Goal: Information Seeking & Learning: Learn about a topic

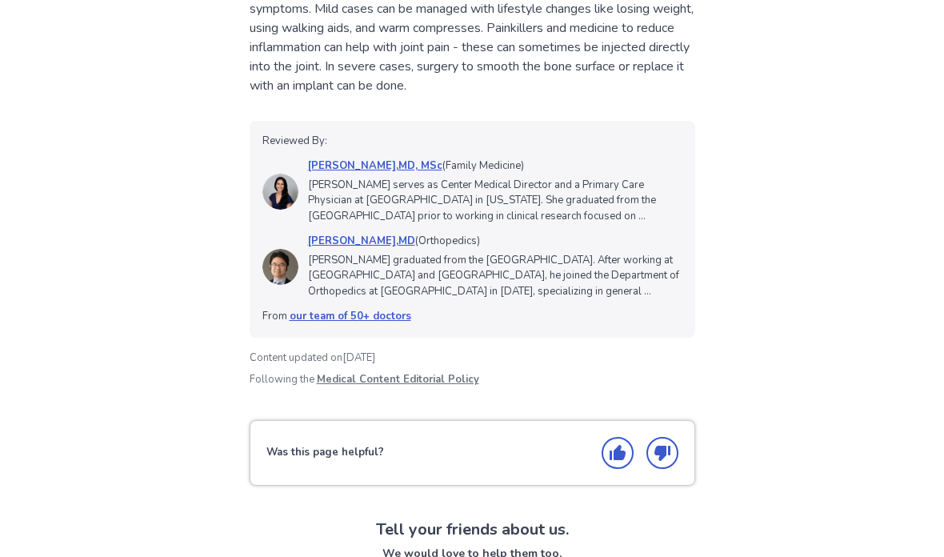
scroll to position [1546, 0]
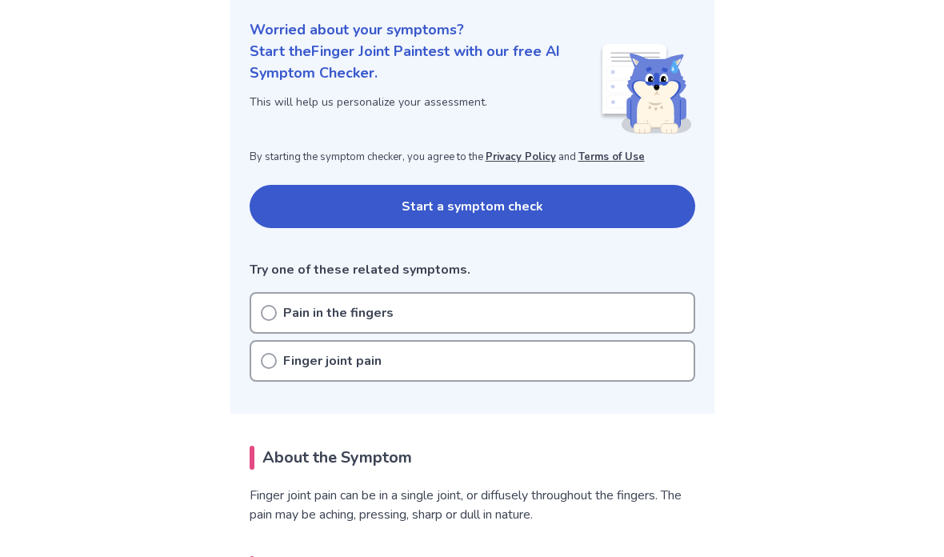
scroll to position [199, 0]
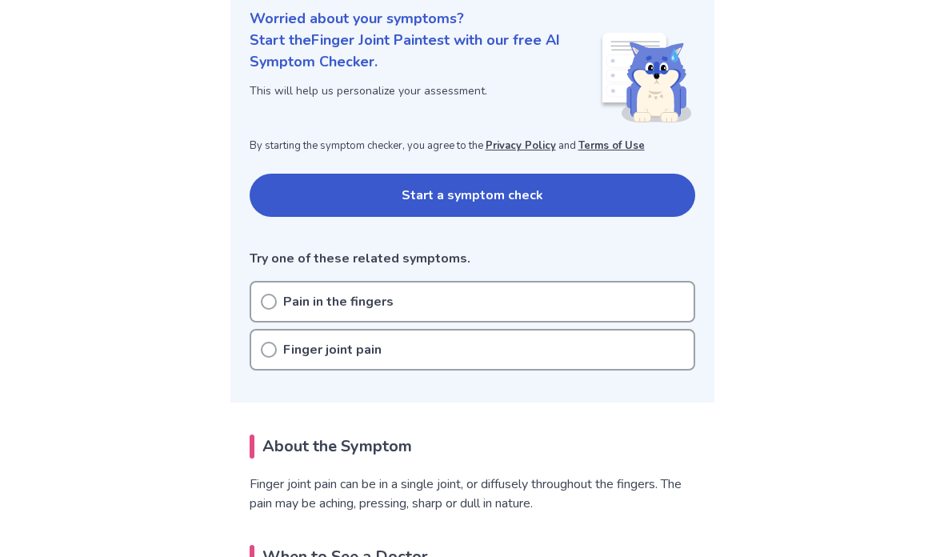
click at [616, 184] on button "Start a symptom check" at bounding box center [473, 195] width 446 height 43
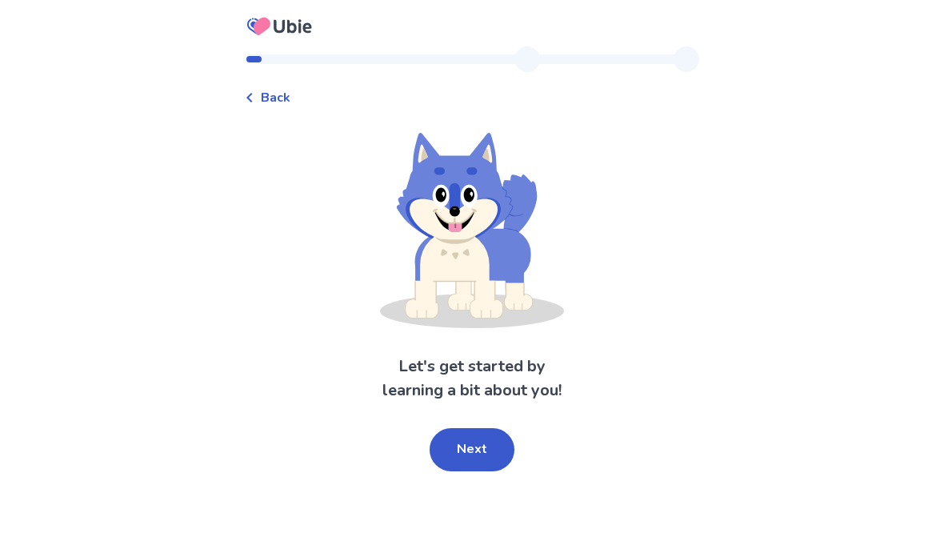
click at [487, 447] on button "Next" at bounding box center [472, 449] width 85 height 43
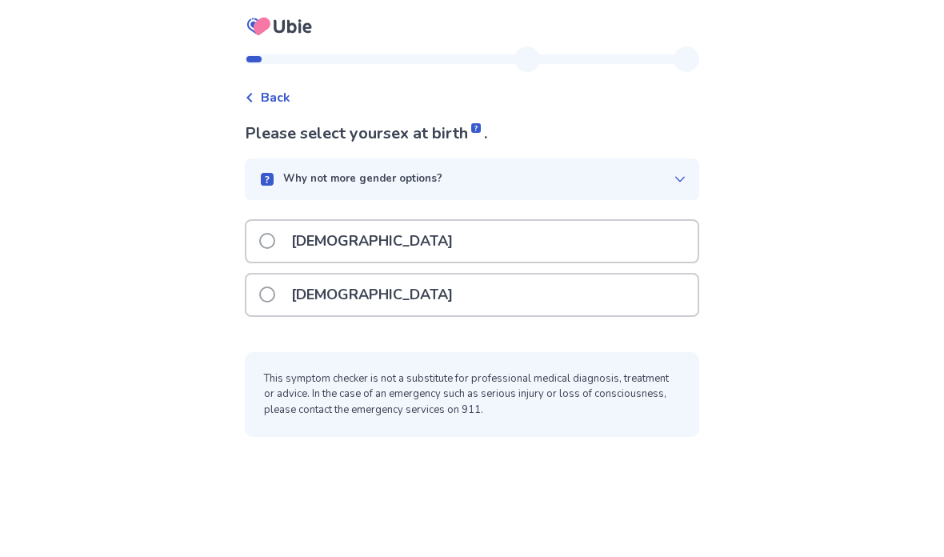
click at [269, 243] on span at bounding box center [267, 241] width 16 height 16
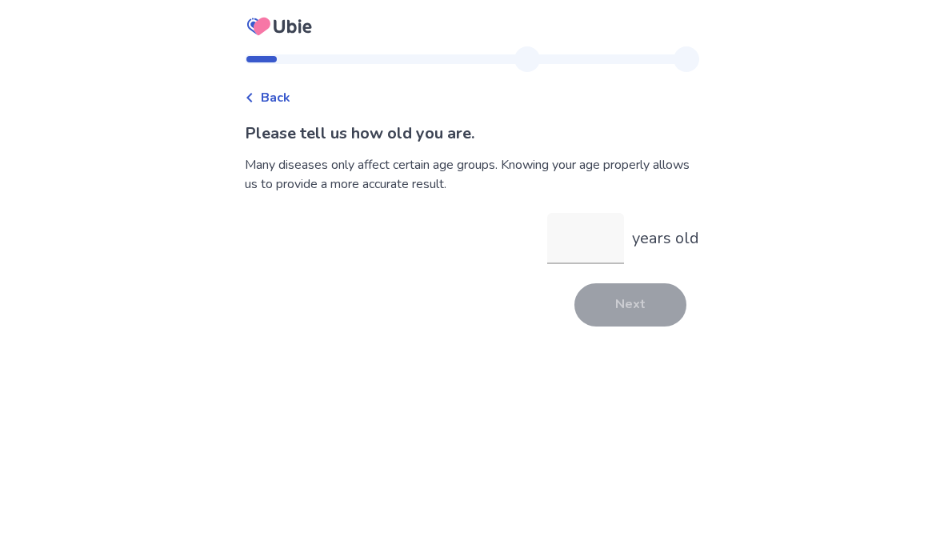
click at [584, 239] on input "years old" at bounding box center [585, 238] width 77 height 51
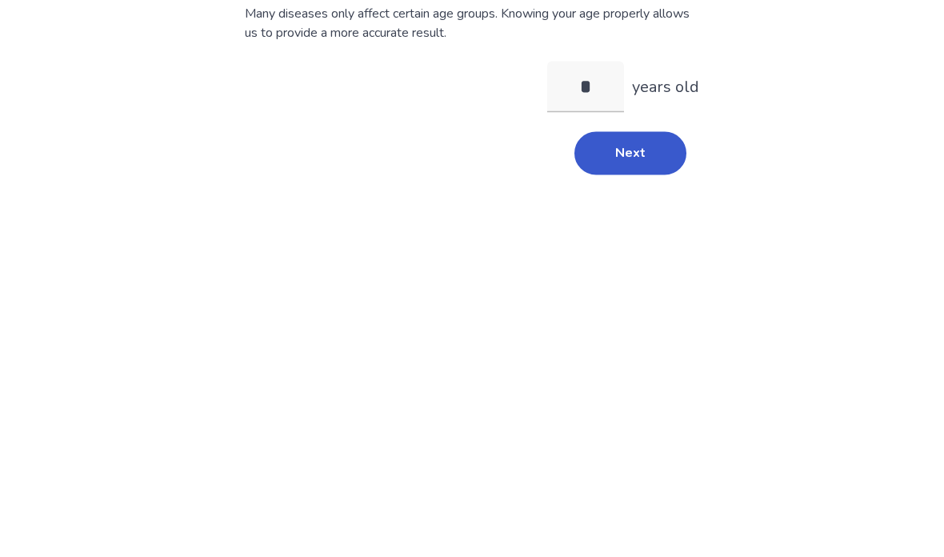
type input "**"
click at [644, 283] on button "Next" at bounding box center [631, 304] width 112 height 43
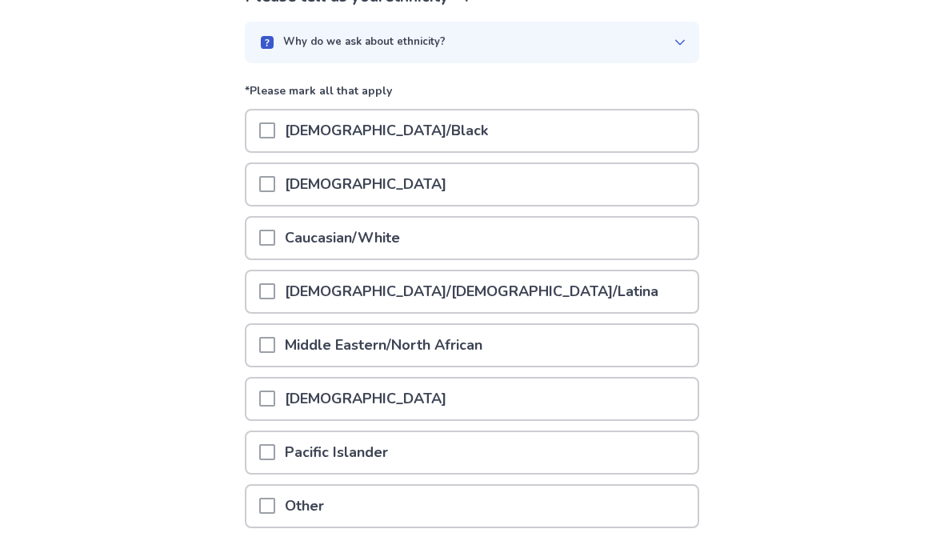
scroll to position [138, 0]
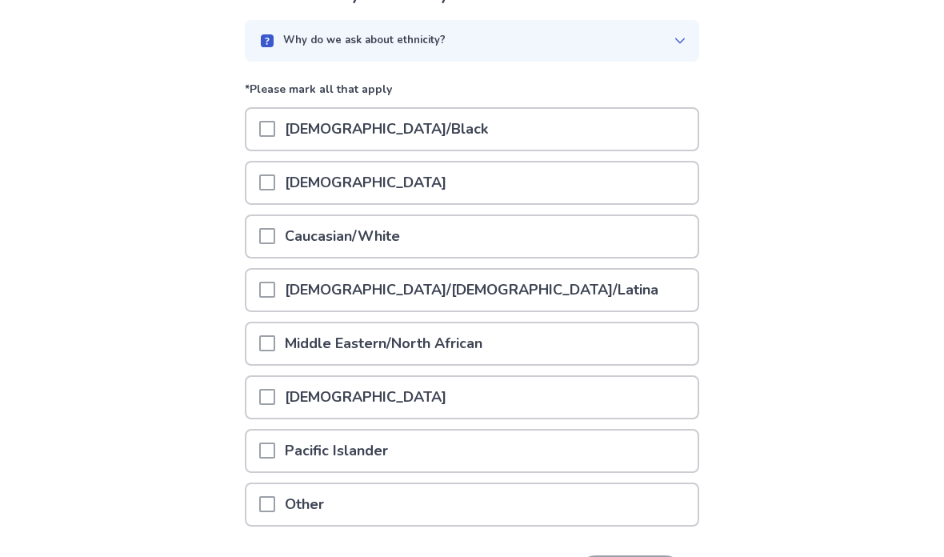
click at [275, 240] on span at bounding box center [267, 236] width 16 height 16
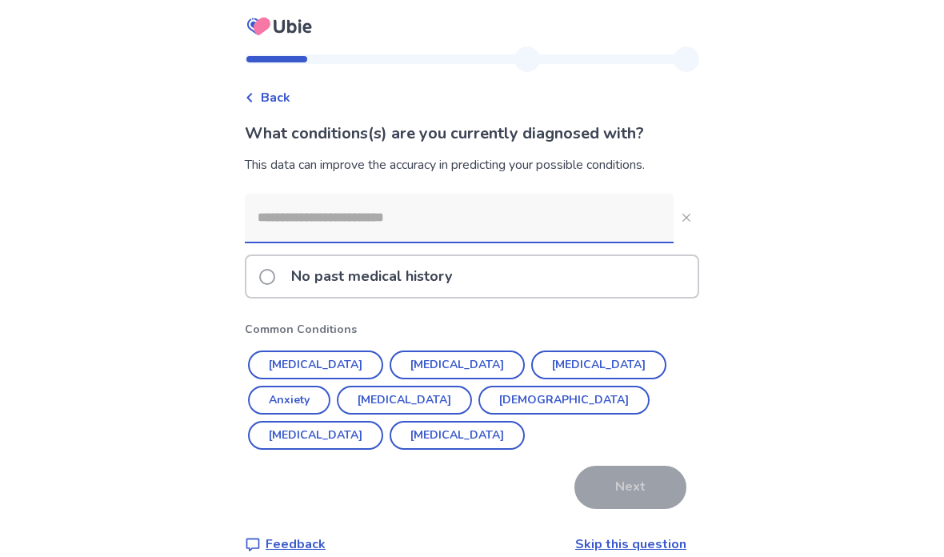
click at [297, 220] on input at bounding box center [459, 218] width 429 height 48
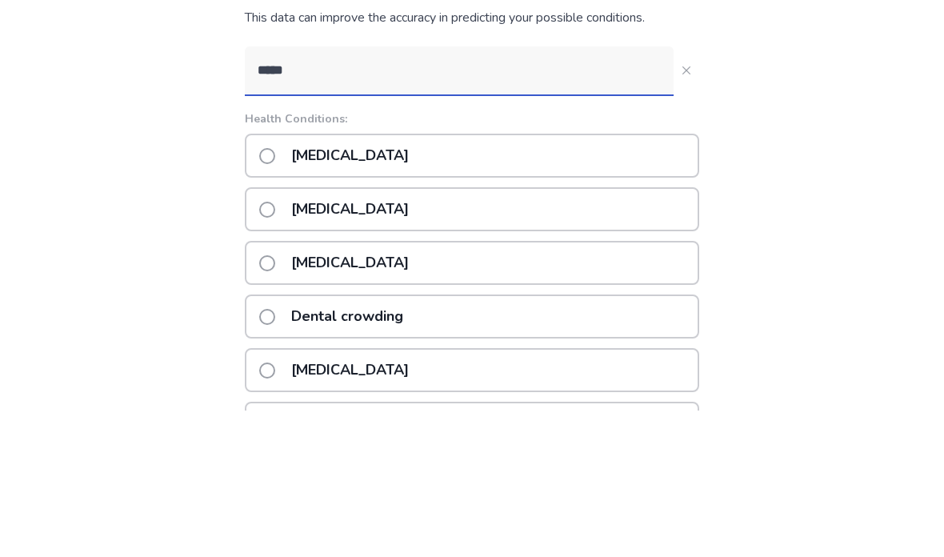
type input "*****"
click at [275, 295] on span at bounding box center [267, 303] width 16 height 16
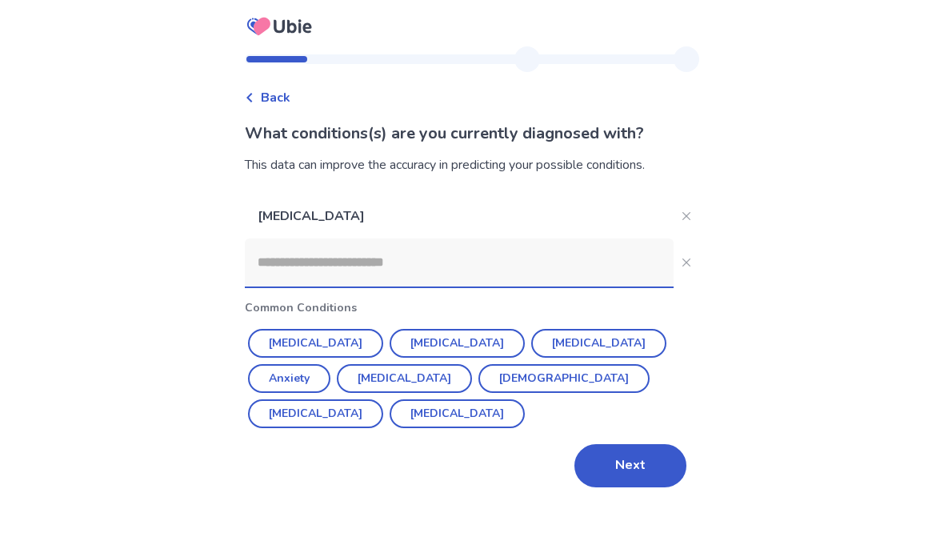
click at [287, 329] on button "Hypertension" at bounding box center [315, 343] width 135 height 29
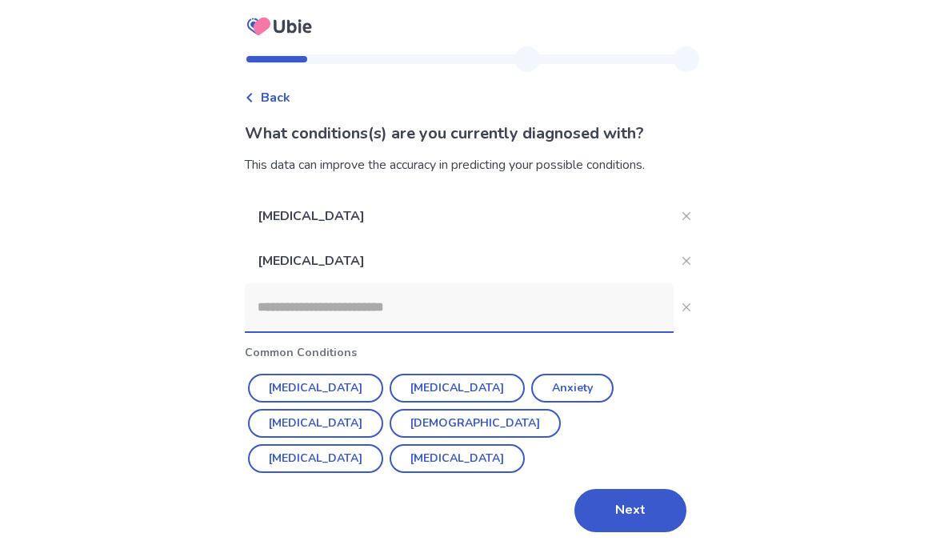
click at [296, 283] on input at bounding box center [459, 307] width 429 height 48
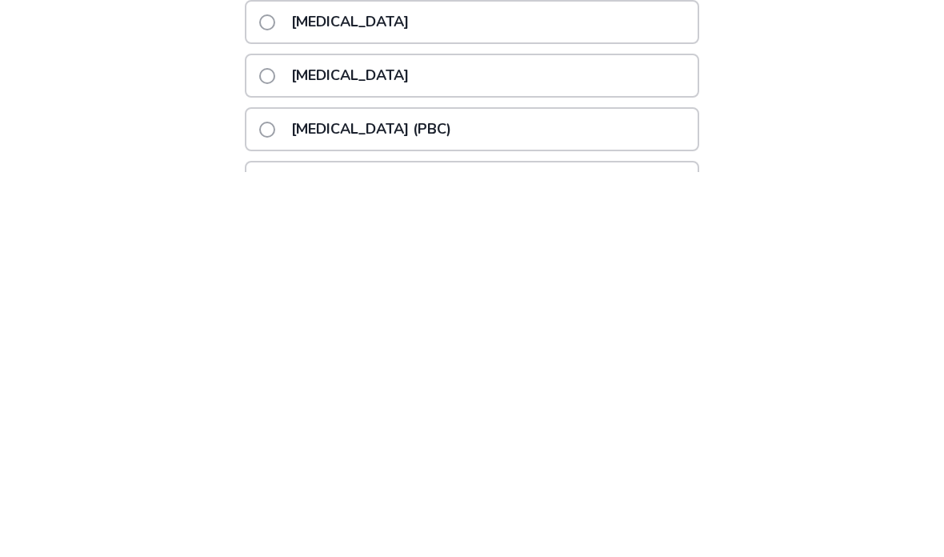
scroll to position [148, 0]
type input "****"
click at [273, 439] on label "High cholesterol" at bounding box center [338, 459] width 159 height 41
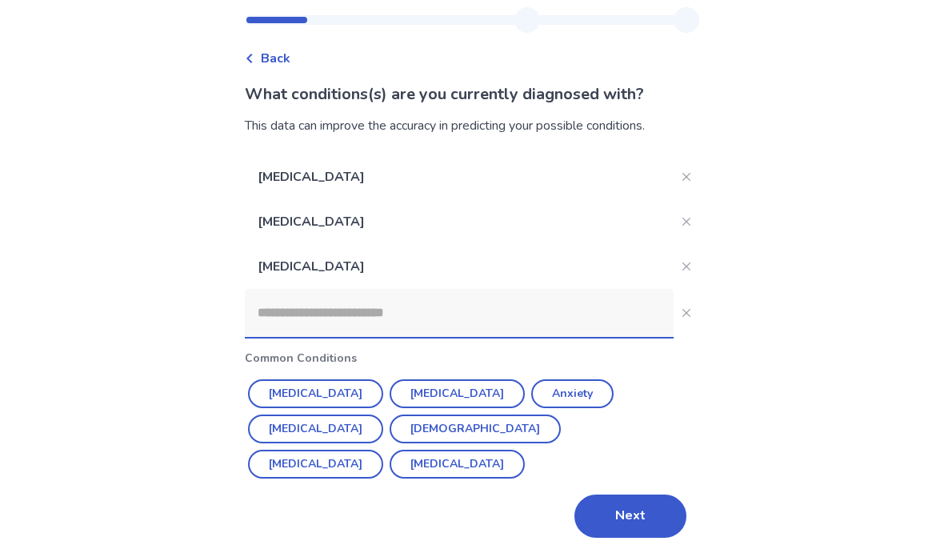
click at [632, 495] on button "Next" at bounding box center [631, 516] width 112 height 43
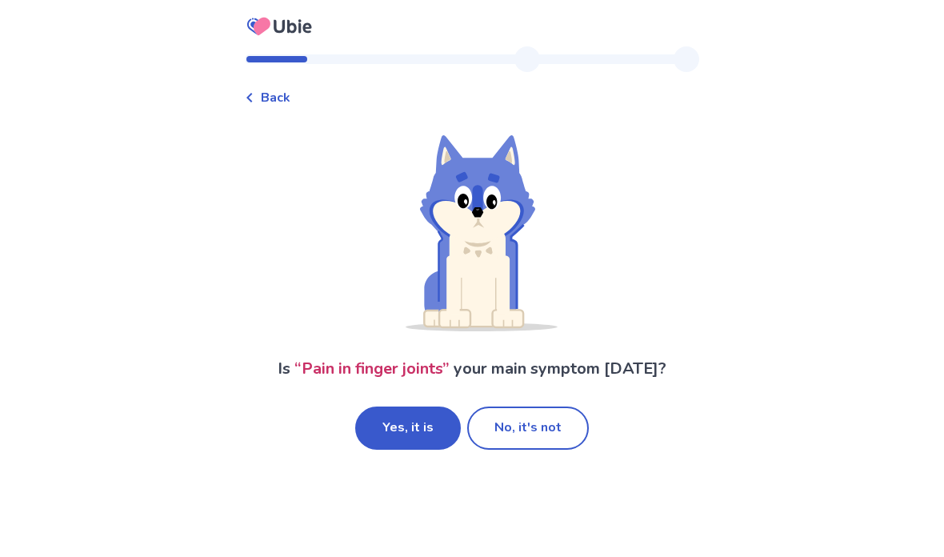
scroll to position [64, 0]
click at [414, 407] on button "Yes, it is" at bounding box center [408, 428] width 106 height 43
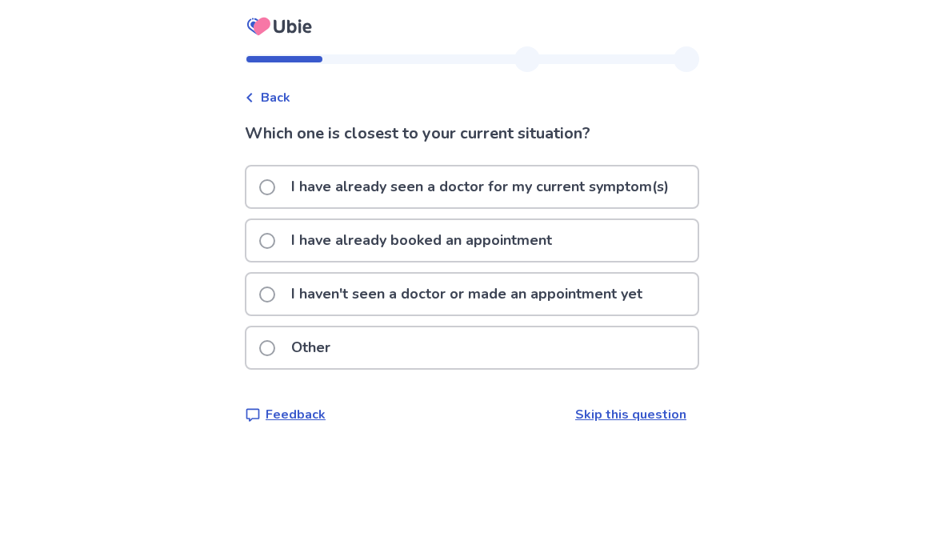
scroll to position [31, 0]
click at [275, 179] on span at bounding box center [267, 187] width 16 height 16
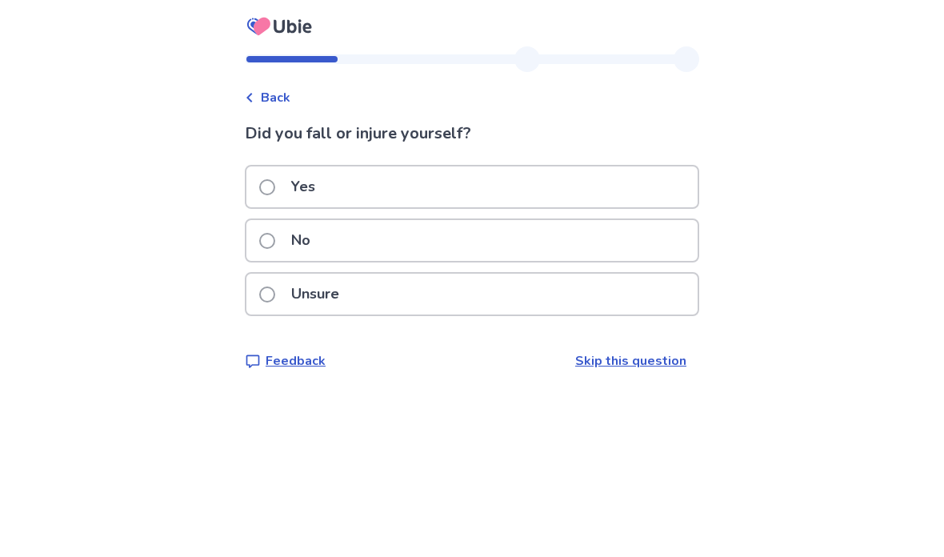
click at [275, 246] on span at bounding box center [267, 241] width 16 height 16
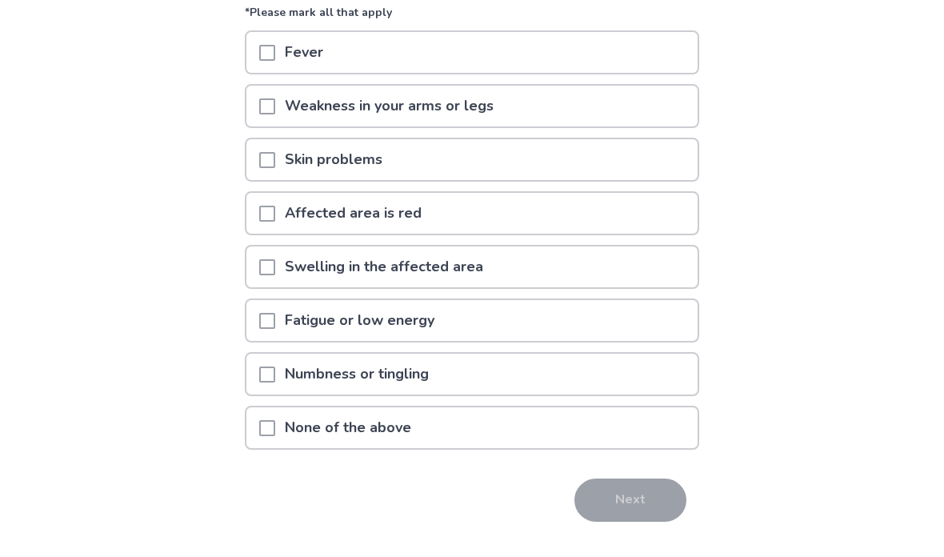
scroll to position [196, 0]
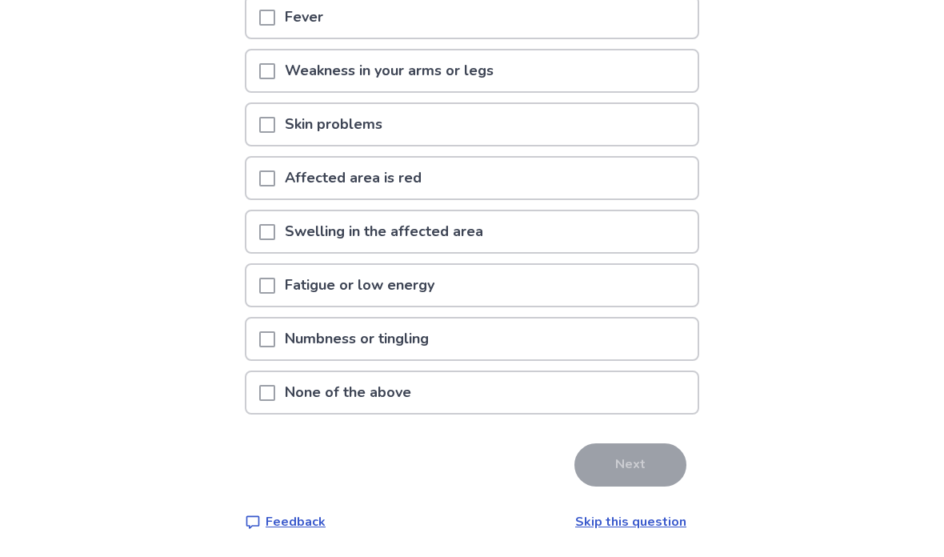
click at [270, 394] on span at bounding box center [267, 393] width 16 height 16
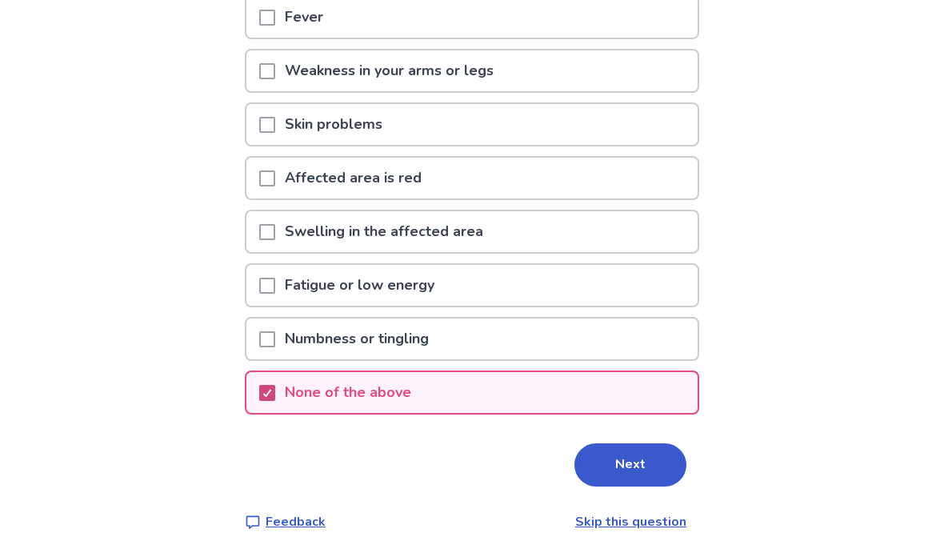
click at [637, 463] on button "Next" at bounding box center [631, 464] width 112 height 43
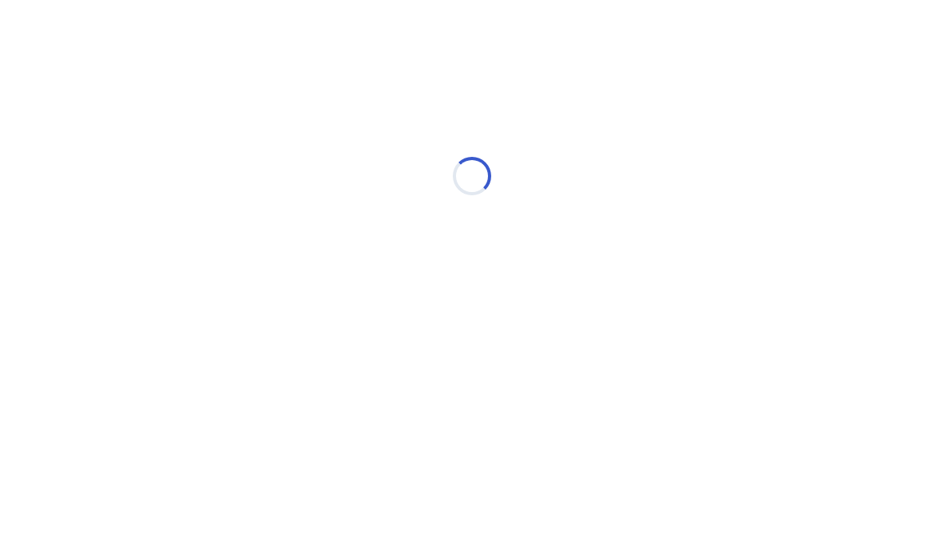
select select "*"
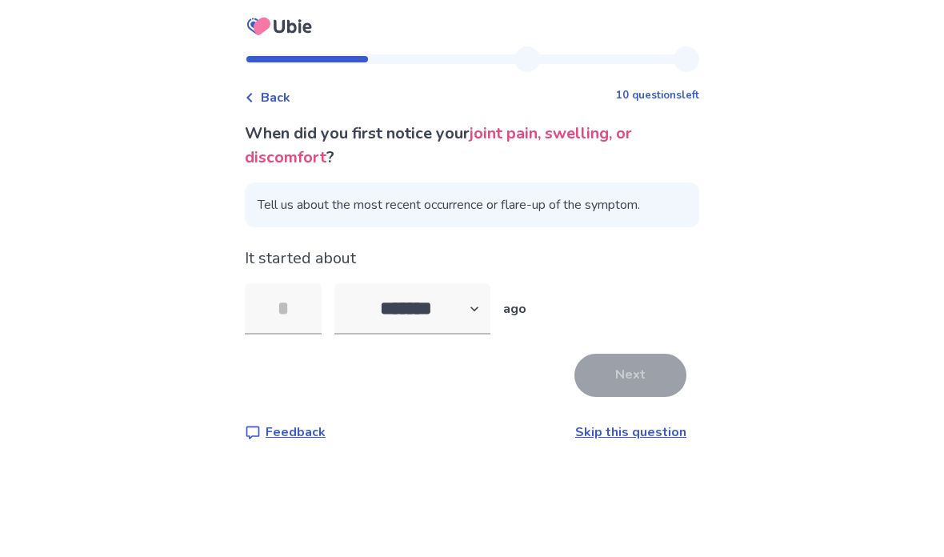
click at [299, 297] on input "tel" at bounding box center [283, 308] width 77 height 51
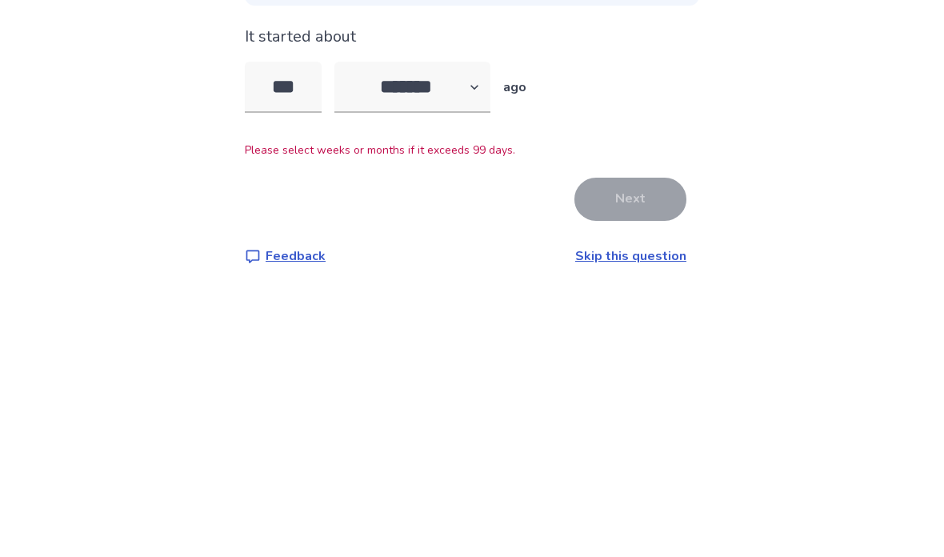
scroll to position [64, 0]
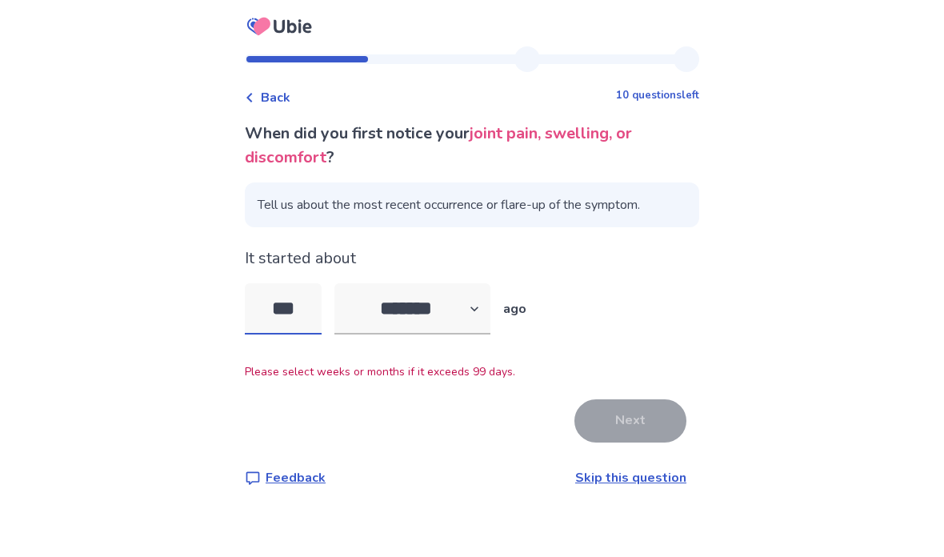
type input "***"
click at [480, 283] on select "******* ****** ******* ******** *******" at bounding box center [413, 308] width 156 height 51
select select "*"
click at [315, 283] on input "***" at bounding box center [283, 308] width 77 height 51
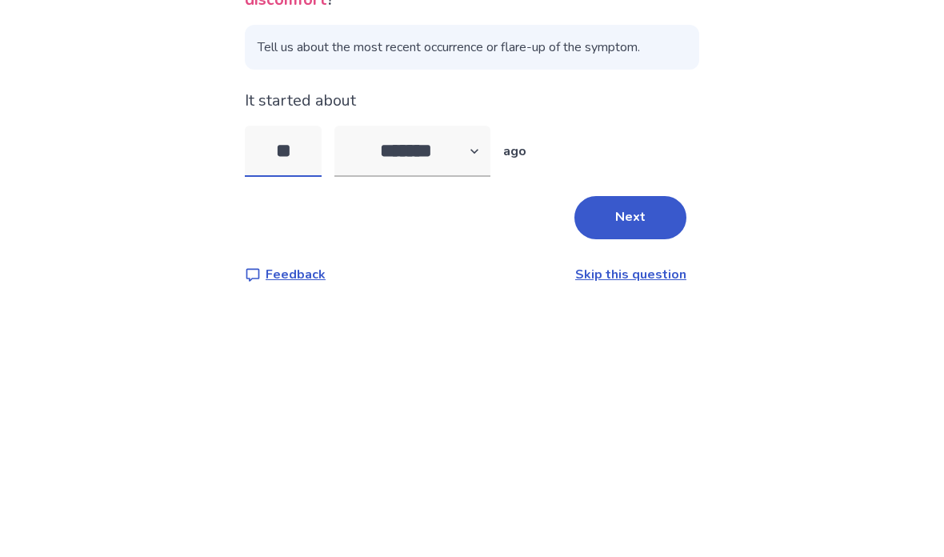
type input "*"
click at [636, 354] on button "Next" at bounding box center [631, 375] width 112 height 43
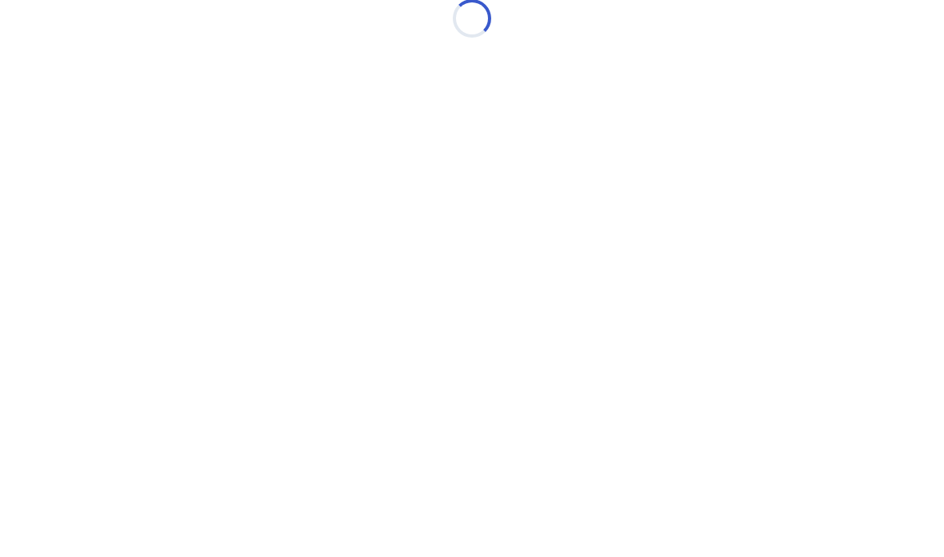
scroll to position [0, 0]
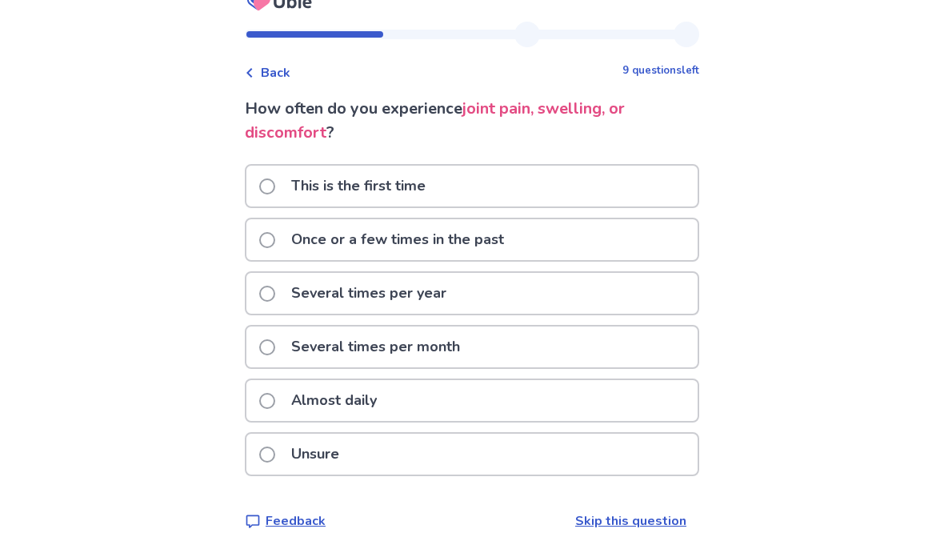
scroll to position [64, 0]
click at [275, 394] on span at bounding box center [267, 402] width 16 height 16
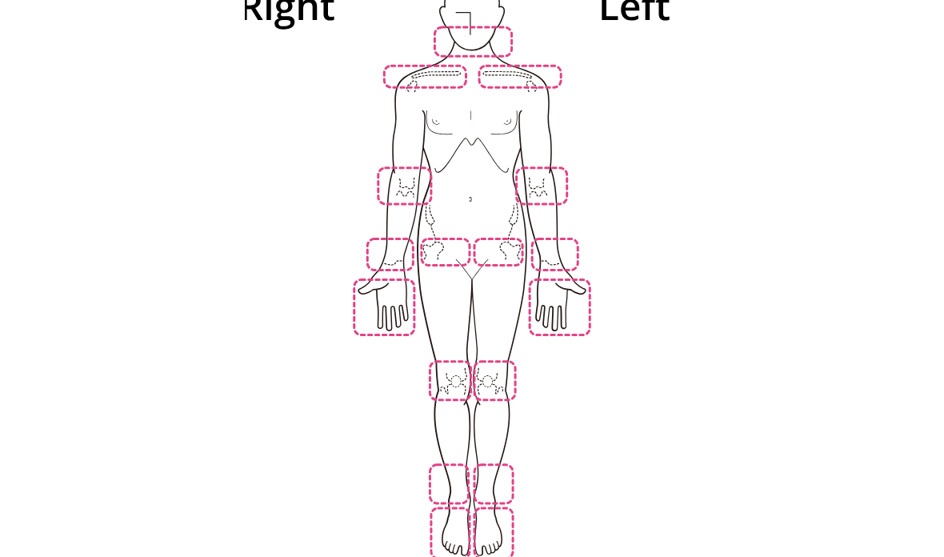
scroll to position [208, 0]
click at [395, 293] on img at bounding box center [472, 265] width 909 height 616
click at [555, 287] on img at bounding box center [472, 265] width 909 height 616
click at [451, 511] on img at bounding box center [472, 265] width 909 height 616
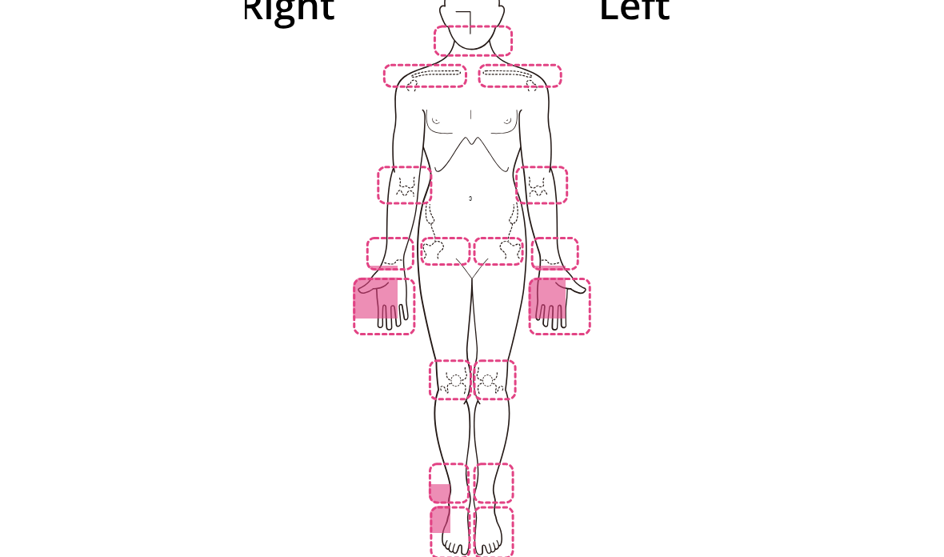
click at [495, 511] on img at bounding box center [472, 265] width 909 height 616
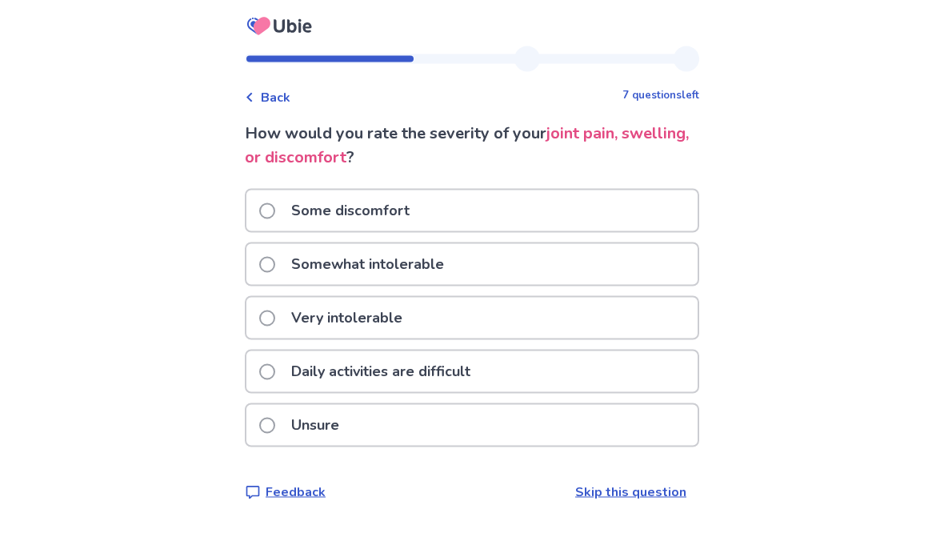
scroll to position [64, 0]
click at [280, 298] on label "Very intolerable" at bounding box center [335, 318] width 153 height 41
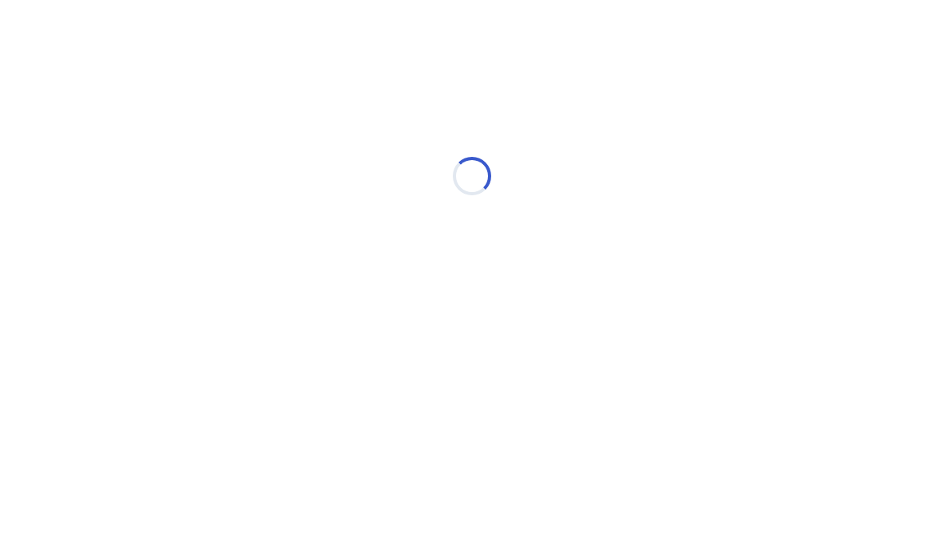
scroll to position [0, 0]
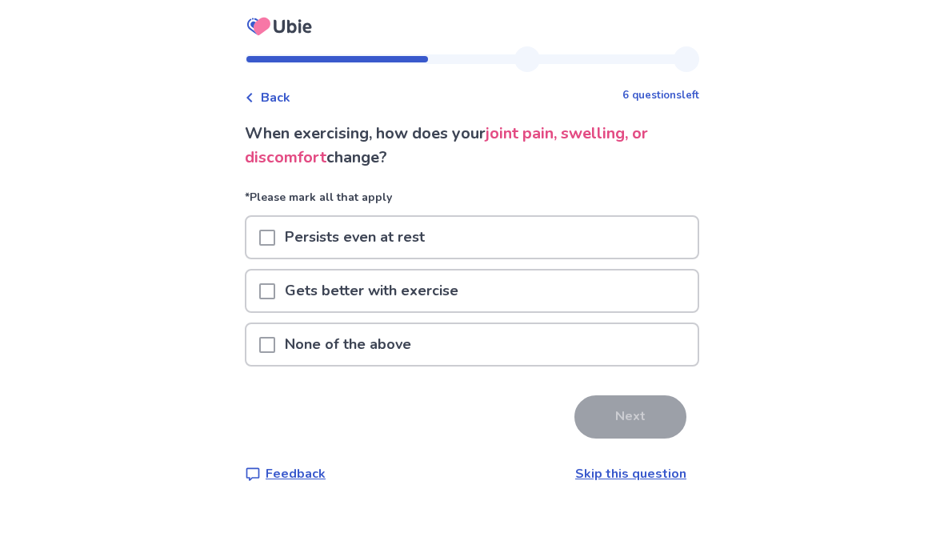
click at [275, 235] on span at bounding box center [267, 238] width 16 height 16
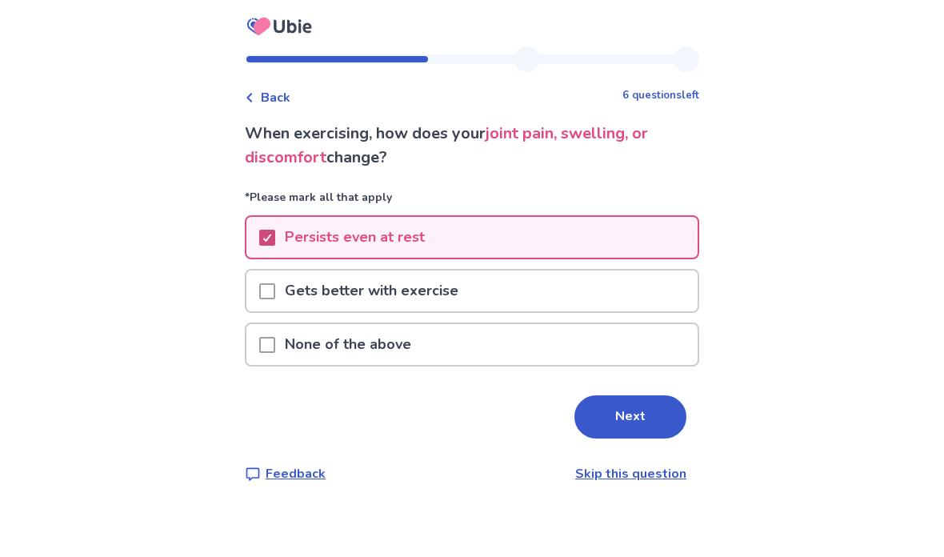
click at [636, 419] on button "Next" at bounding box center [631, 416] width 112 height 43
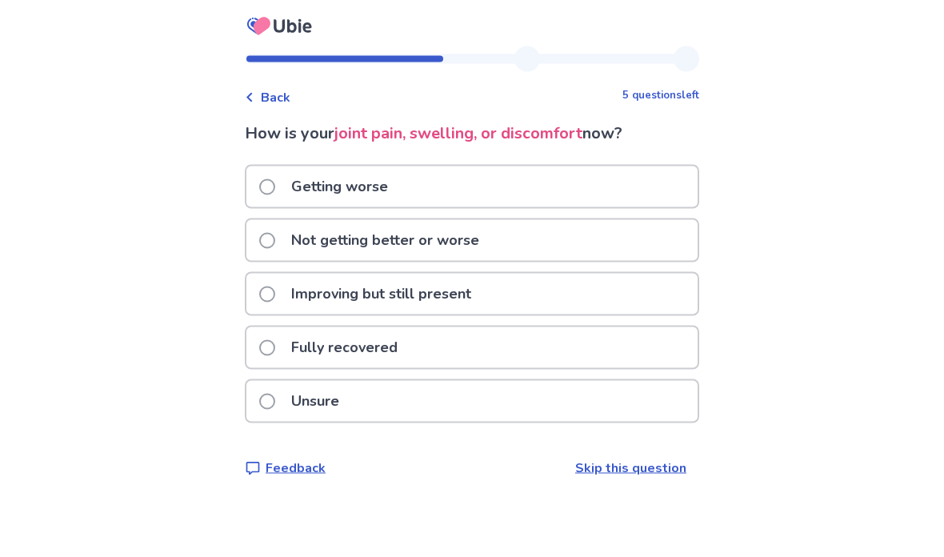
scroll to position [39, 0]
click at [272, 179] on span at bounding box center [267, 187] width 16 height 16
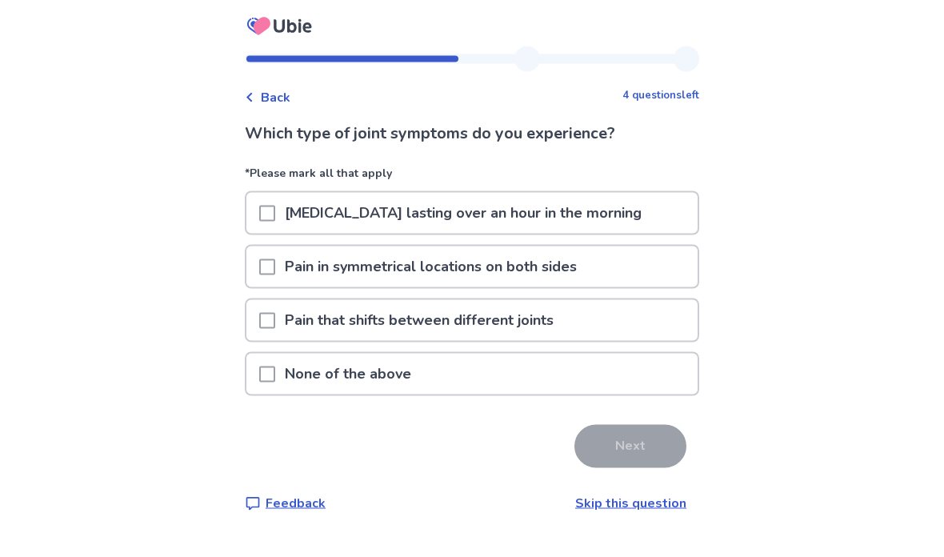
scroll to position [19, 0]
click at [275, 206] on span at bounding box center [267, 214] width 16 height 16
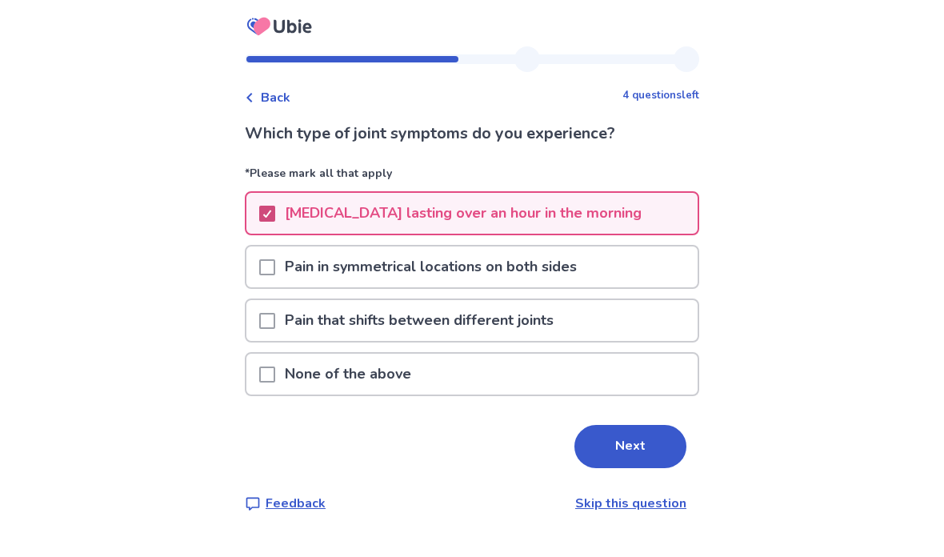
click at [275, 313] on span at bounding box center [267, 321] width 16 height 16
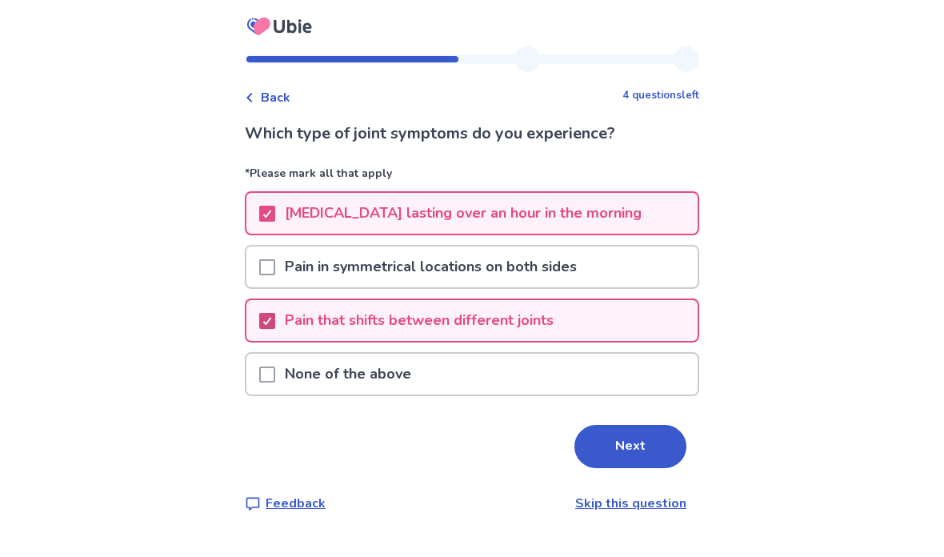
click at [643, 425] on button "Next" at bounding box center [631, 446] width 112 height 43
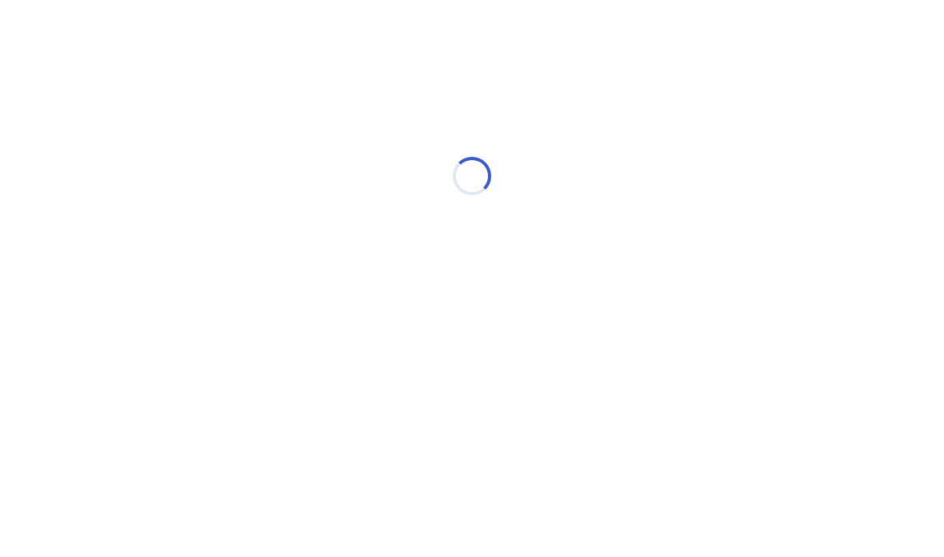
scroll to position [0, 0]
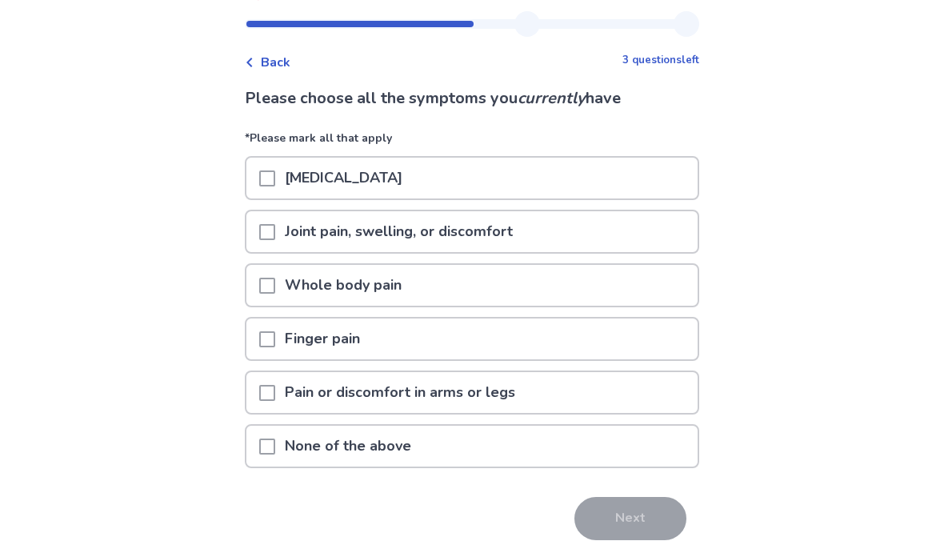
scroll to position [38, 0]
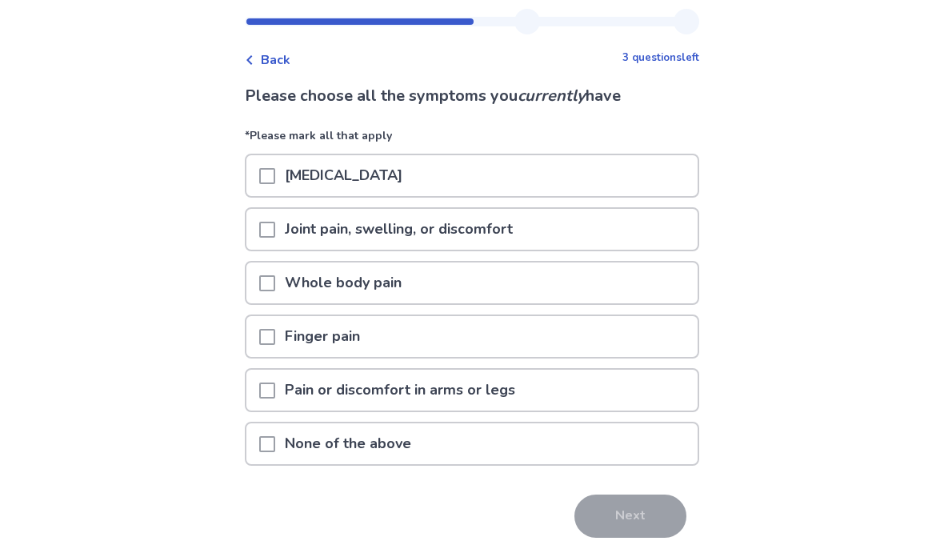
click at [275, 191] on div at bounding box center [267, 175] width 16 height 41
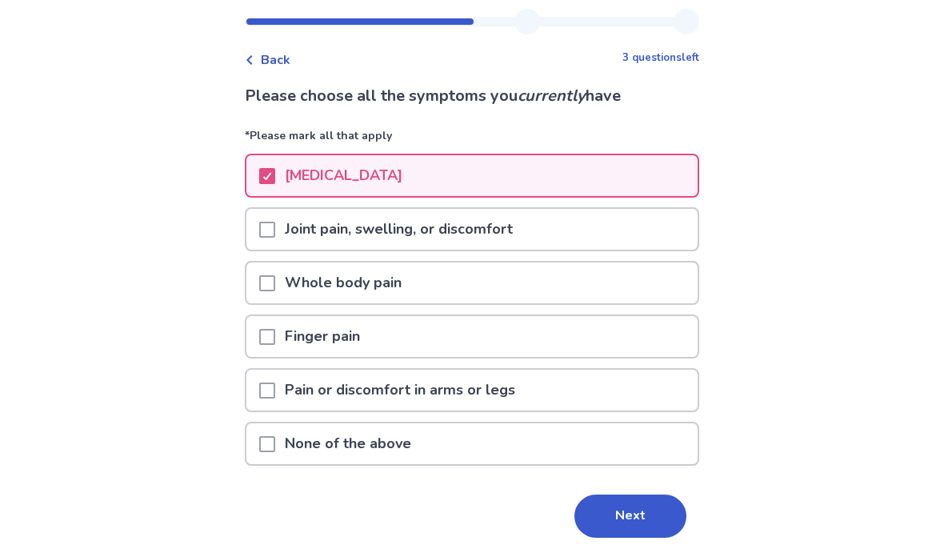
click at [275, 241] on div at bounding box center [267, 229] width 16 height 41
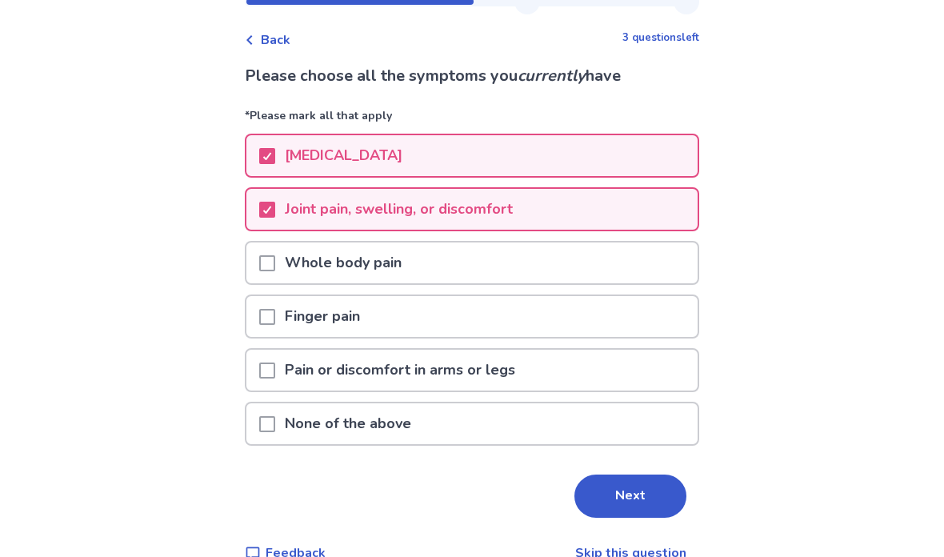
scroll to position [89, 0]
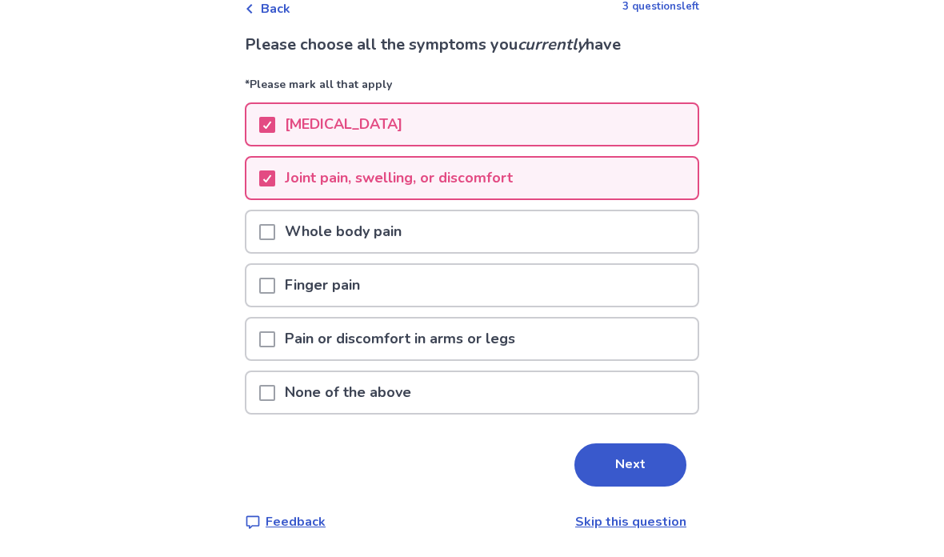
click at [275, 291] on span at bounding box center [267, 286] width 16 height 16
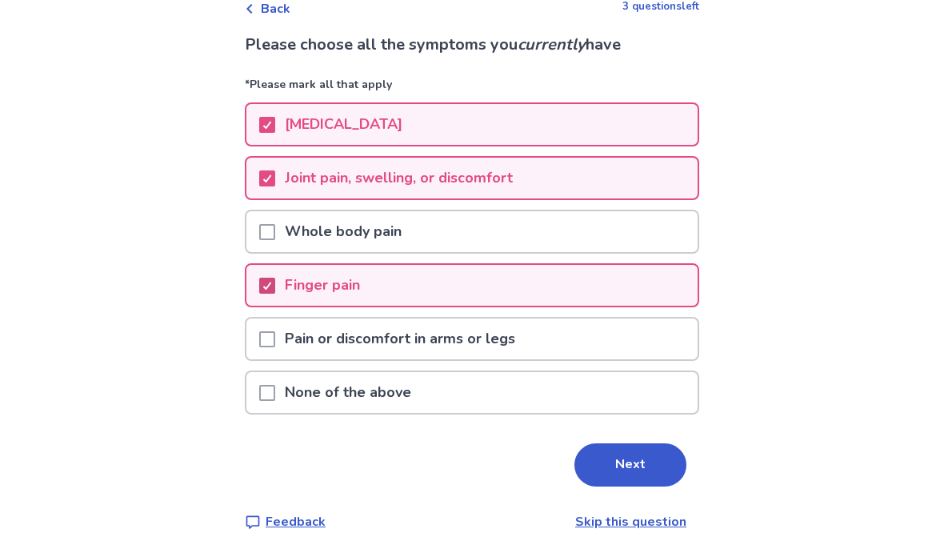
click at [636, 462] on button "Next" at bounding box center [631, 464] width 112 height 43
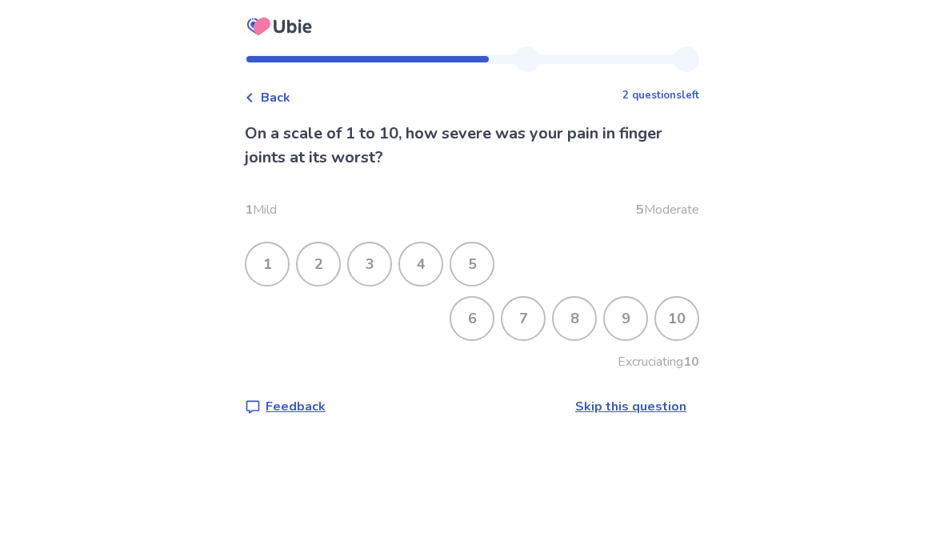
click at [518, 317] on div "7" at bounding box center [524, 319] width 42 height 42
click at [485, 257] on div "5" at bounding box center [472, 264] width 42 height 42
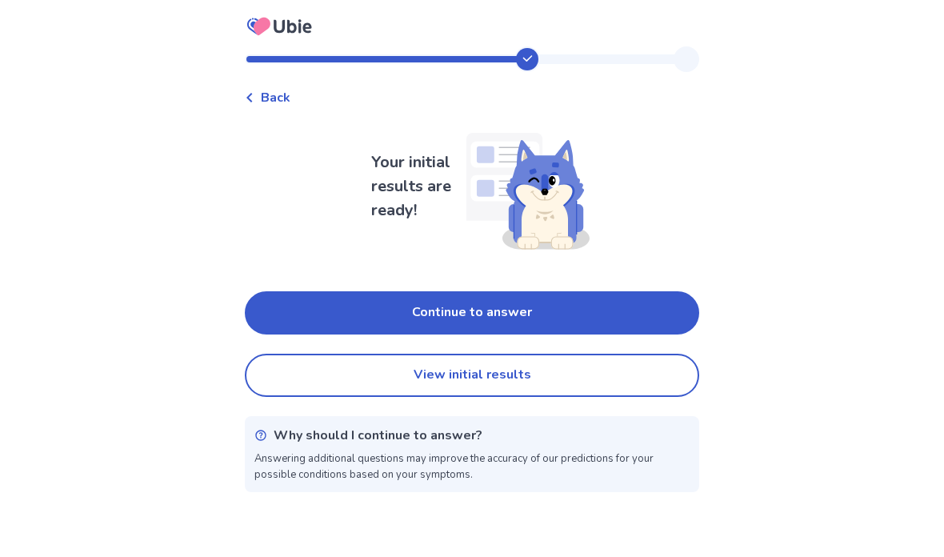
click at [596, 310] on button "Continue to answer" at bounding box center [472, 312] width 455 height 43
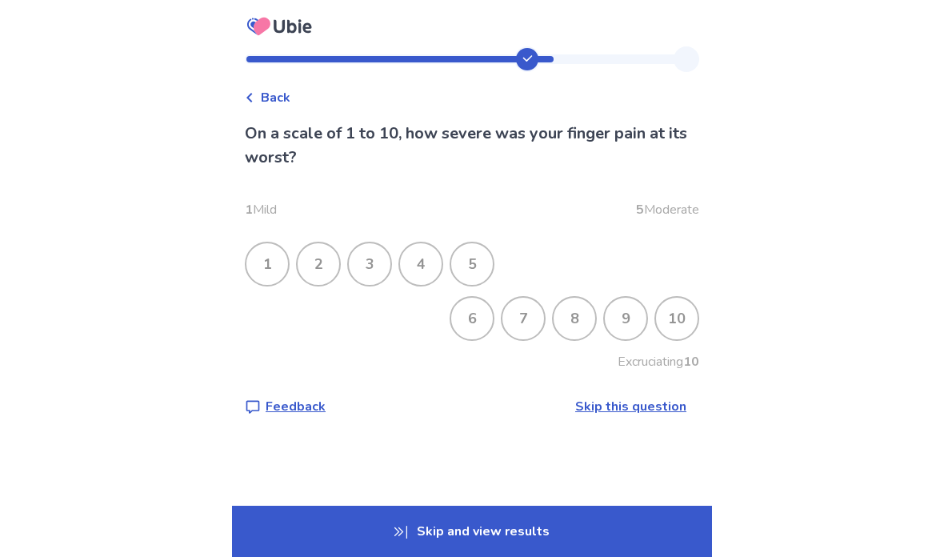
click at [519, 315] on div "7" at bounding box center [524, 319] width 42 height 42
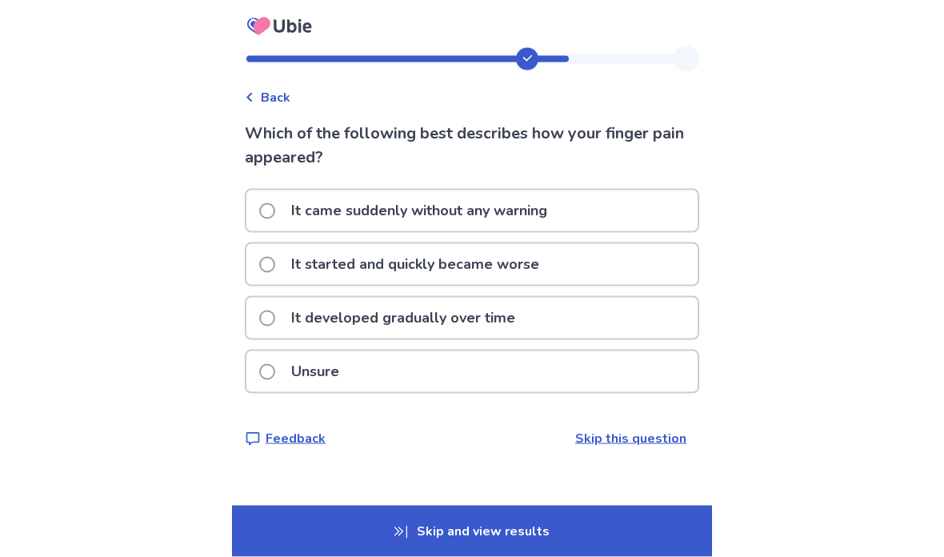
scroll to position [51, 0]
click at [275, 311] on span at bounding box center [267, 319] width 16 height 16
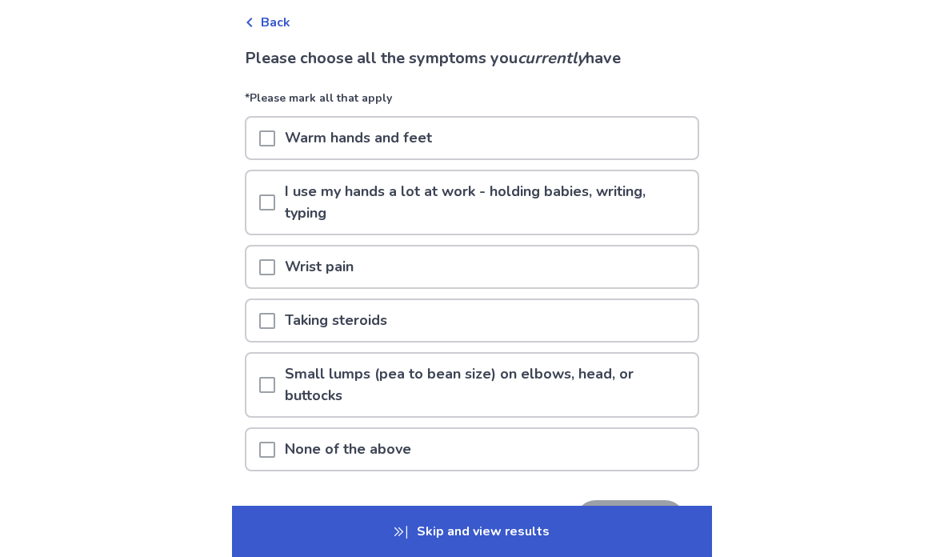
scroll to position [119, 0]
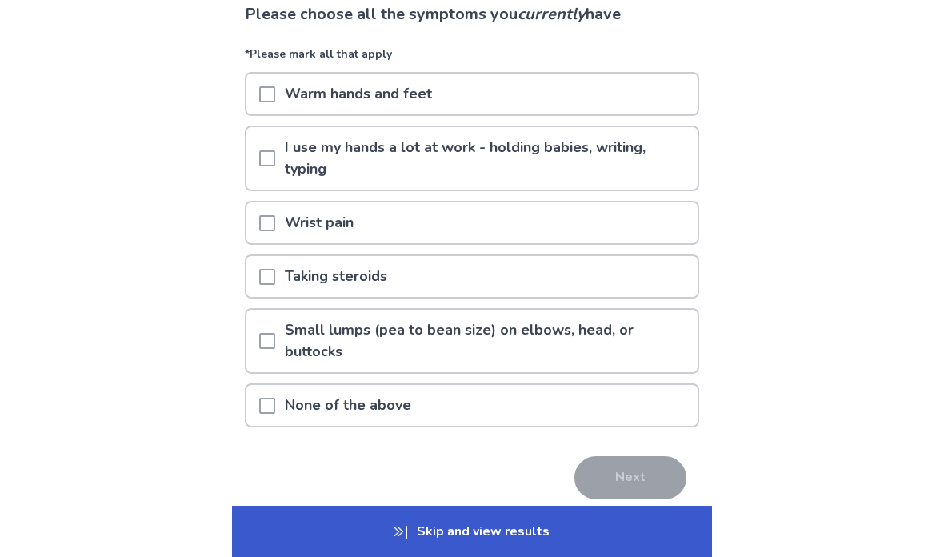
click at [274, 160] on span at bounding box center [267, 158] width 16 height 16
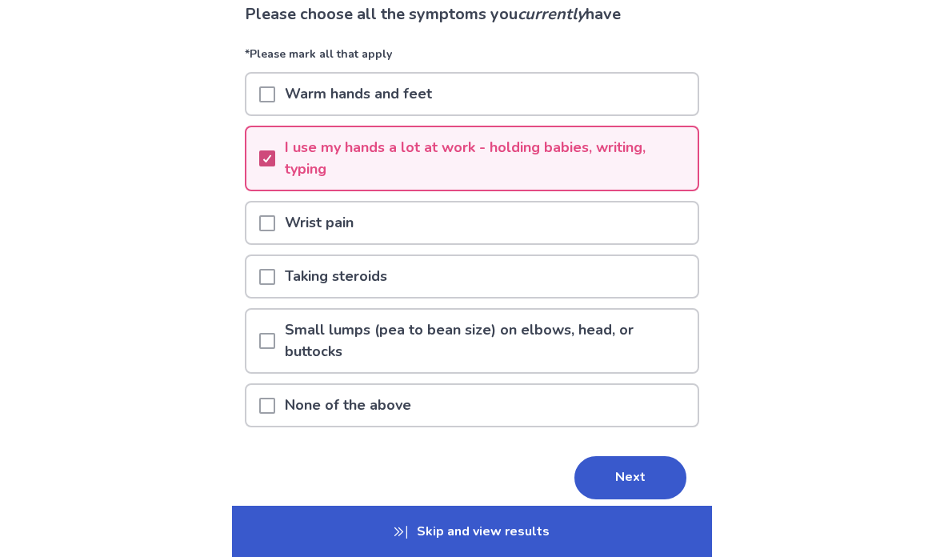
click at [632, 470] on button "Next" at bounding box center [631, 477] width 112 height 43
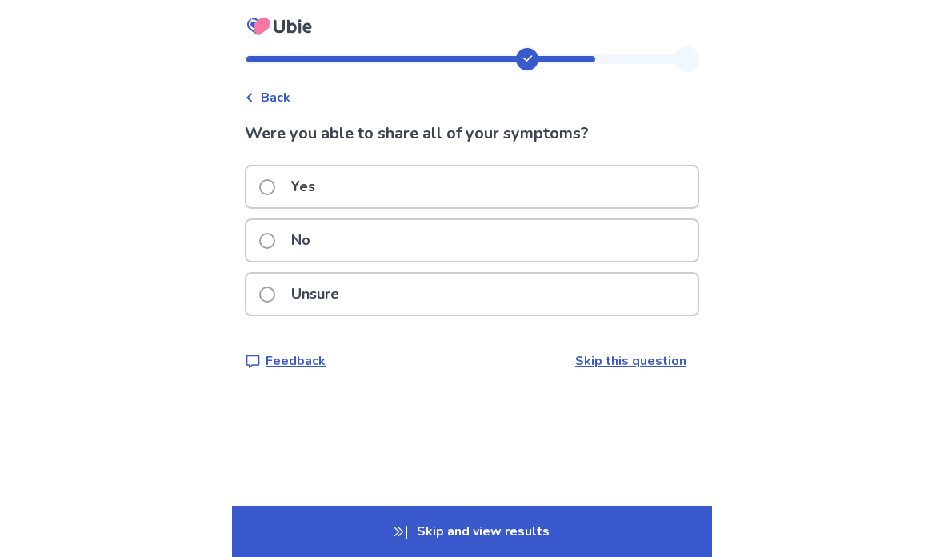
click at [272, 187] on span at bounding box center [267, 187] width 16 height 16
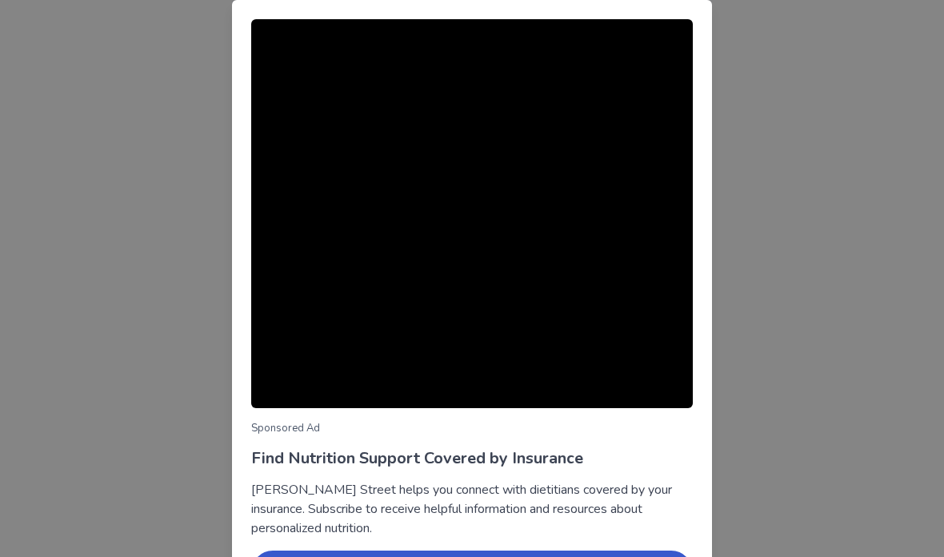
scroll to position [44, 0]
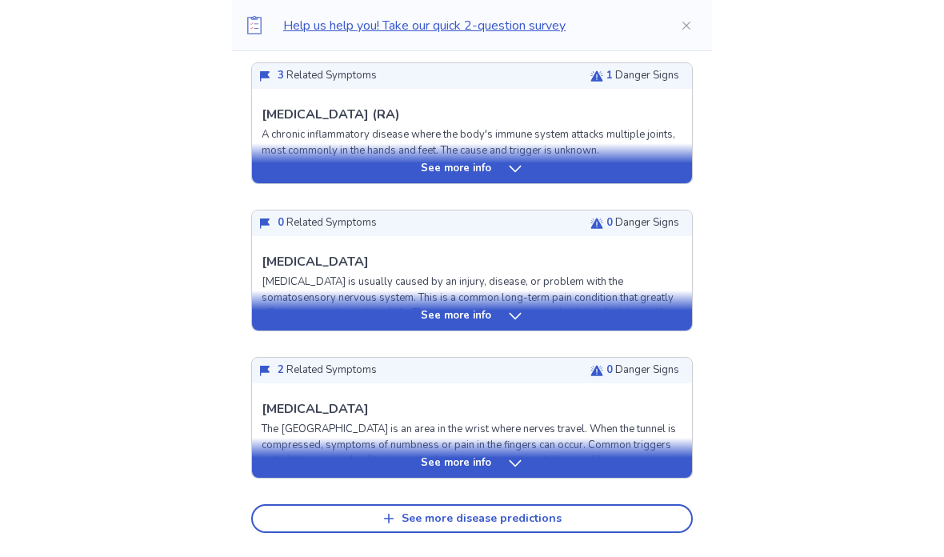
scroll to position [599, 0]
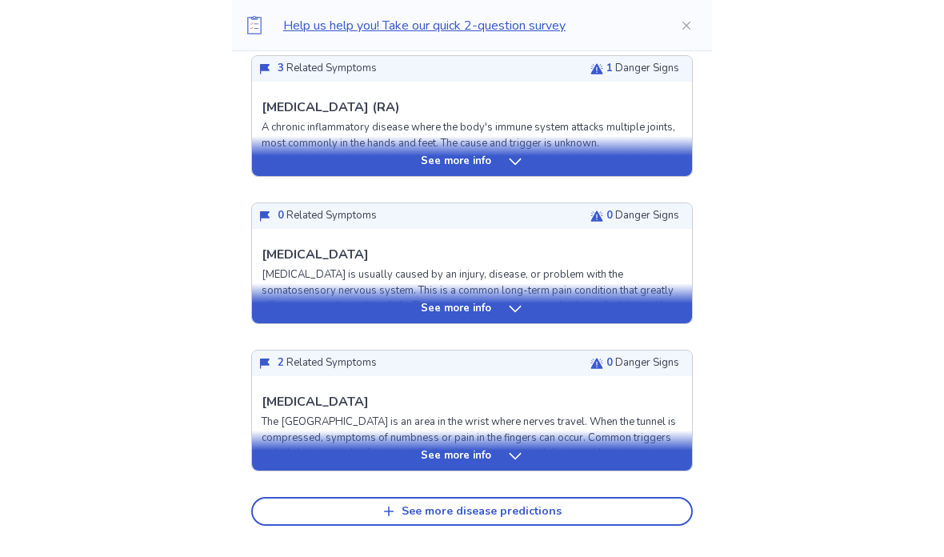
click at [503, 162] on div "See more info" at bounding box center [472, 162] width 440 height 16
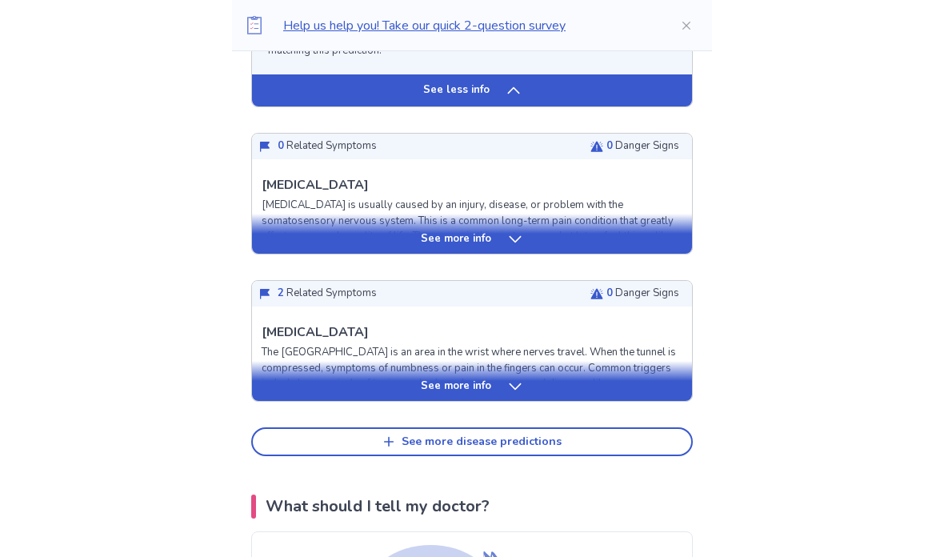
scroll to position [1574, 0]
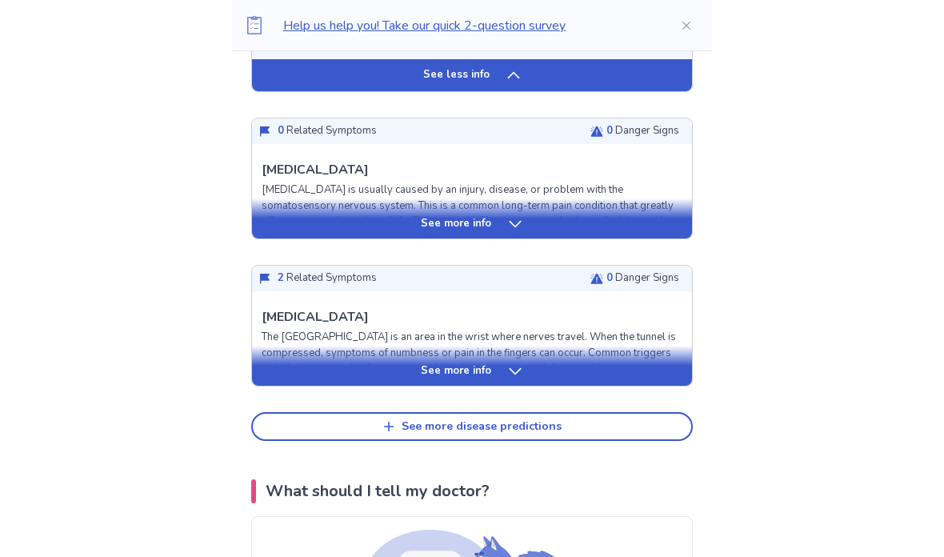
click at [496, 217] on div "See more info" at bounding box center [472, 224] width 440 height 16
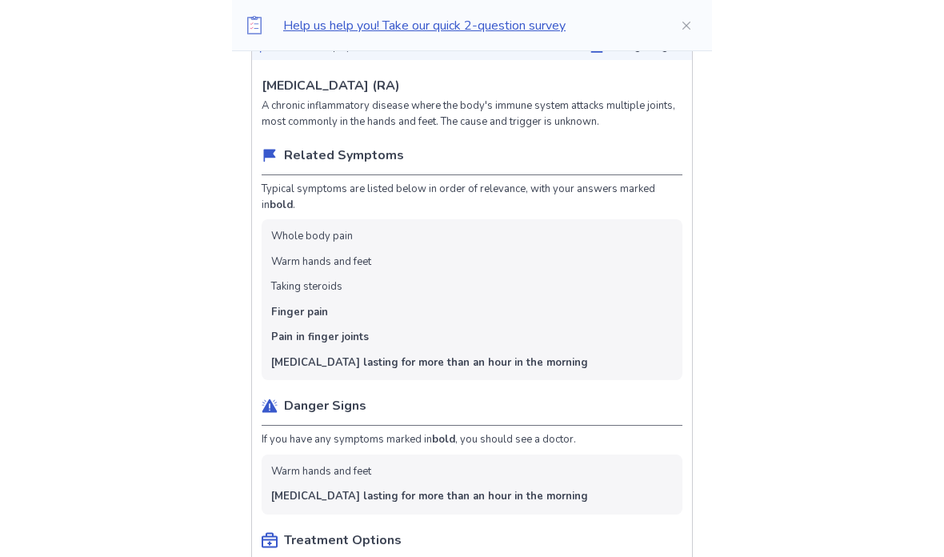
scroll to position [0, 0]
